Goal: Task Accomplishment & Management: Manage account settings

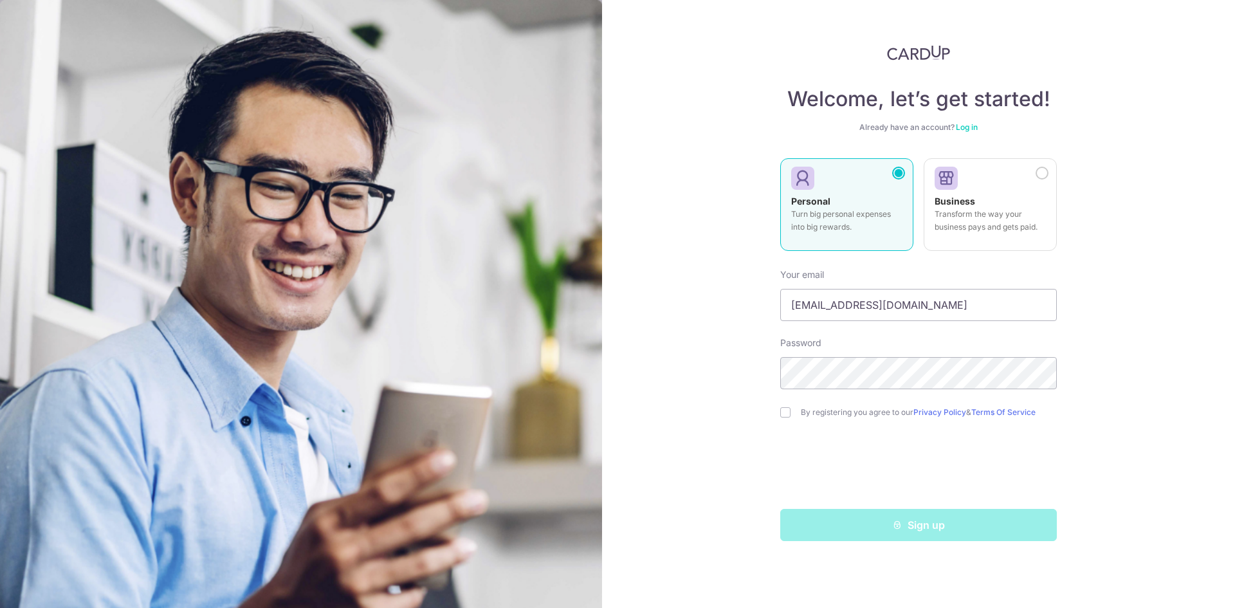
click at [968, 127] on link "Log in" at bounding box center [967, 127] width 22 height 10
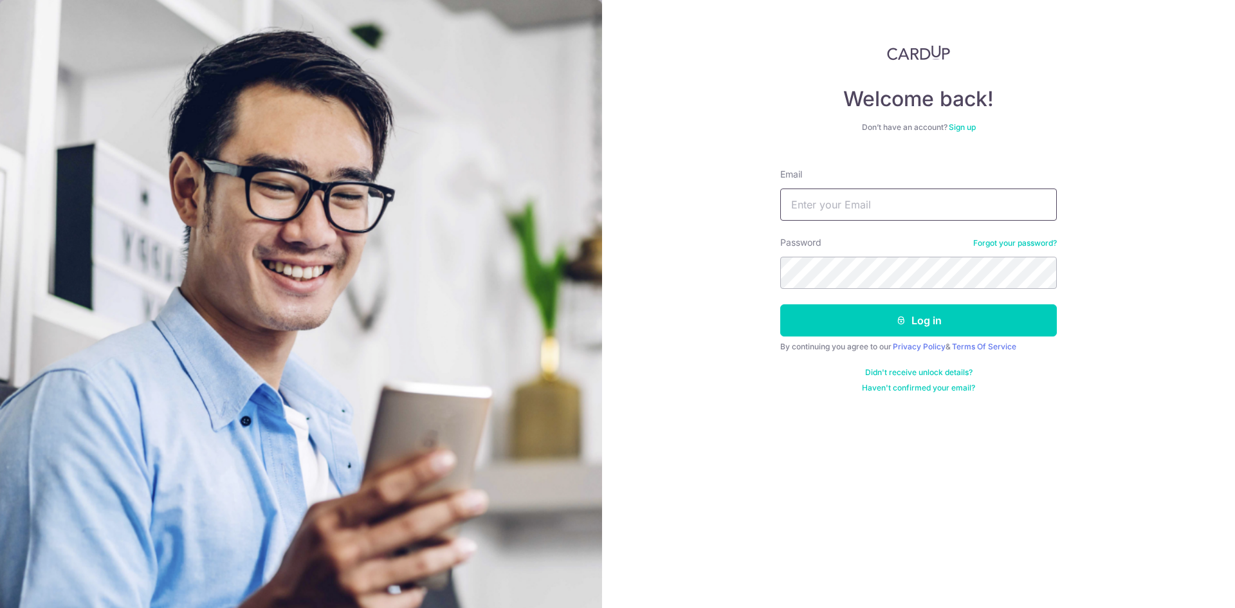
type input "[EMAIL_ADDRESS][DOMAIN_NAME]"
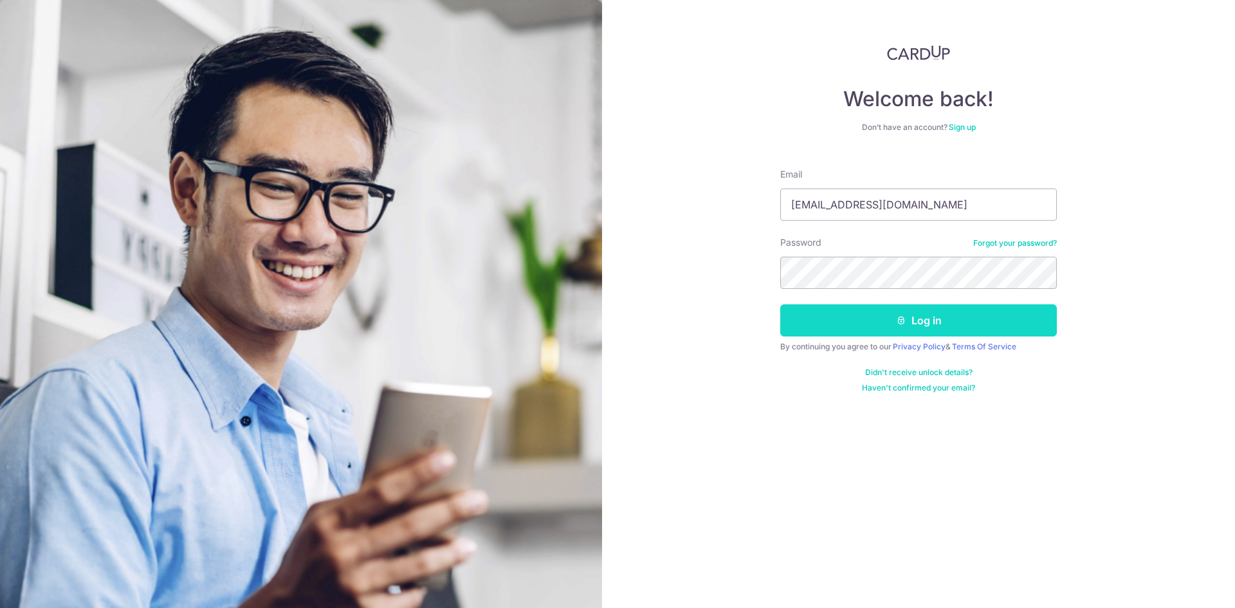
click at [933, 321] on button "Log in" at bounding box center [918, 320] width 277 height 32
